Goal: Task Accomplishment & Management: Manage account settings

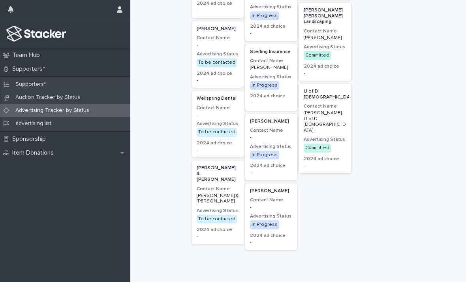
scroll to position [1299, 0]
click at [232, 96] on p "Wellspring Dental" at bounding box center [218, 99] width 43 height 6
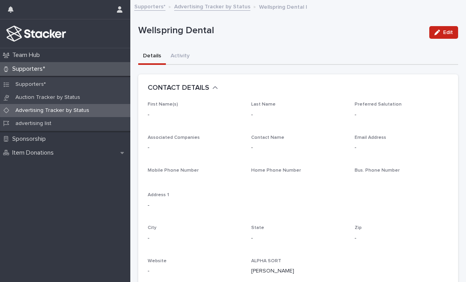
click at [445, 34] on span "Edit" at bounding box center [449, 33] width 10 height 6
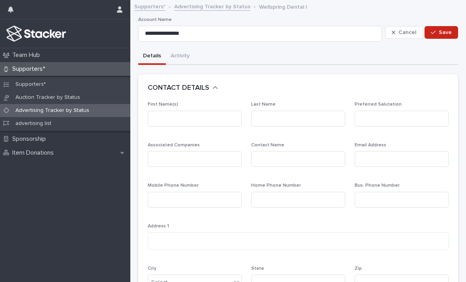
click at [410, 31] on span "Cancel" at bounding box center [408, 33] width 18 height 6
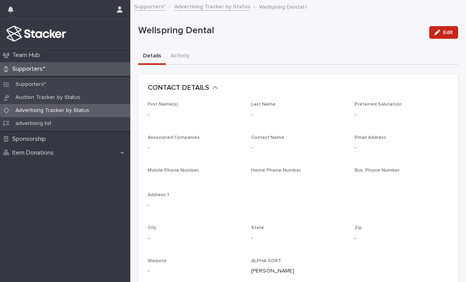
click at [26, 125] on p "advertising list" at bounding box center [33, 123] width 49 height 7
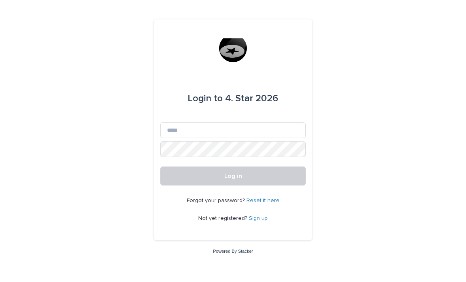
scroll to position [62, 0]
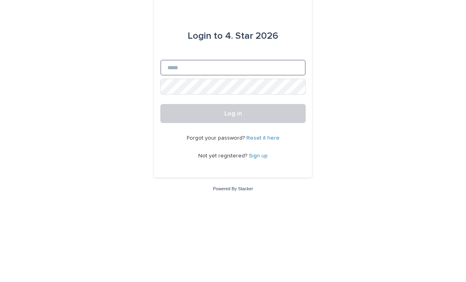
type input "**********"
click at [233, 166] on button "Log in" at bounding box center [232, 175] width 145 height 19
